Goal: Find specific page/section: Find specific page/section

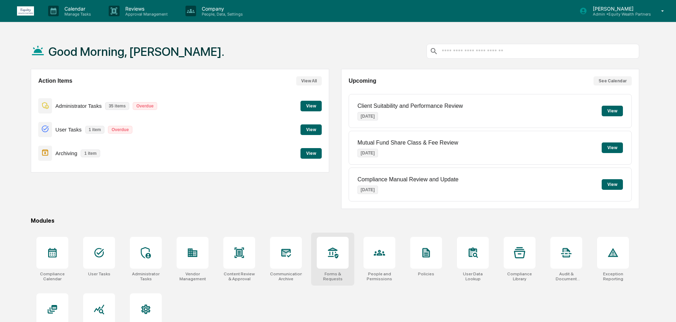
click at [342, 260] on div at bounding box center [333, 253] width 32 height 32
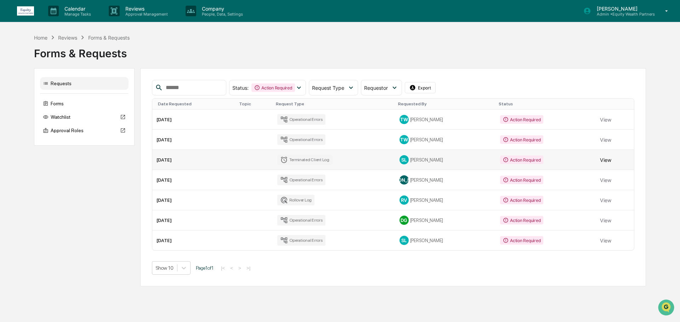
click at [606, 161] on button "View" at bounding box center [605, 160] width 11 height 14
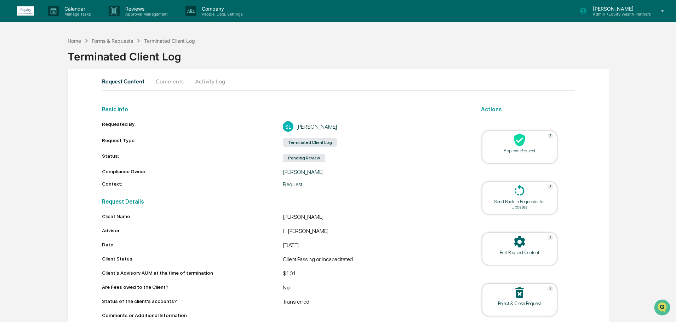
click at [664, 11] on icon at bounding box center [663, 11] width 12 height 7
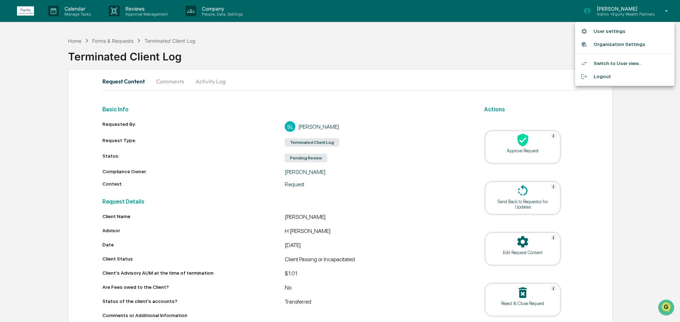
click at [664, 11] on div at bounding box center [340, 161] width 680 height 322
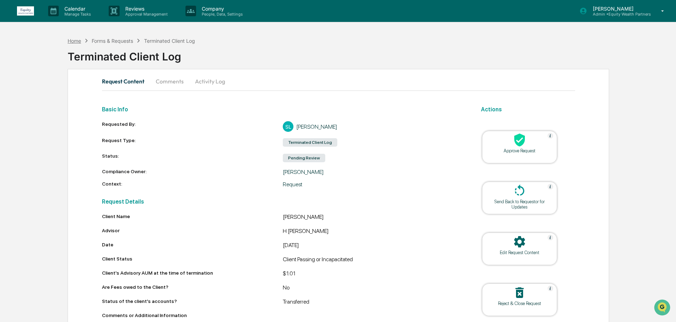
click at [76, 41] on div "Home" at bounding box center [74, 41] width 13 height 6
